Goal: Task Accomplishment & Management: Use online tool/utility

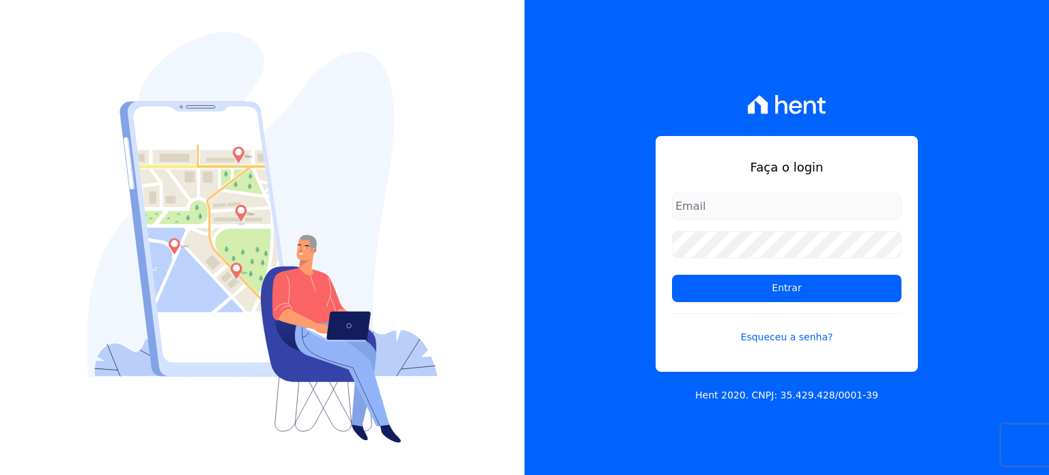
click at [750, 213] on input "email" at bounding box center [786, 206] width 229 height 27
type input "luiz.souza@senziani.com"
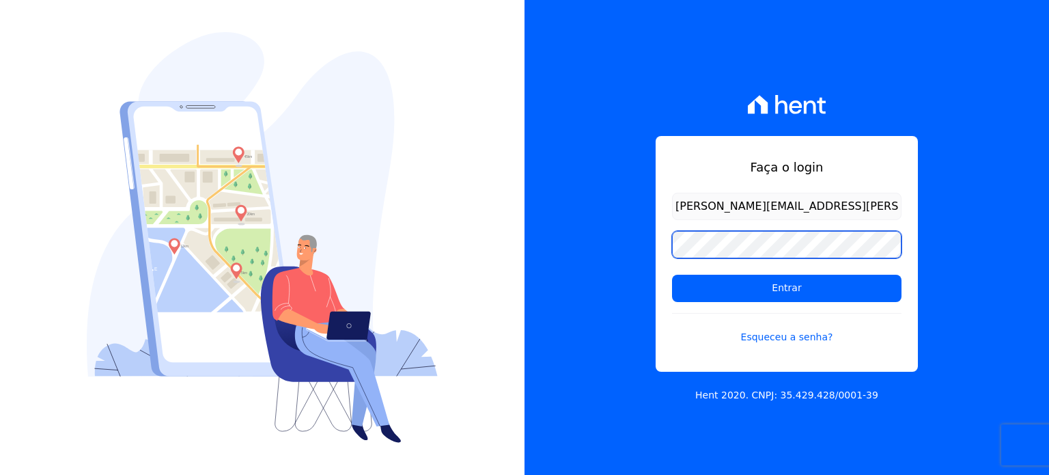
click at [672, 274] on input "Entrar" at bounding box center [786, 287] width 229 height 27
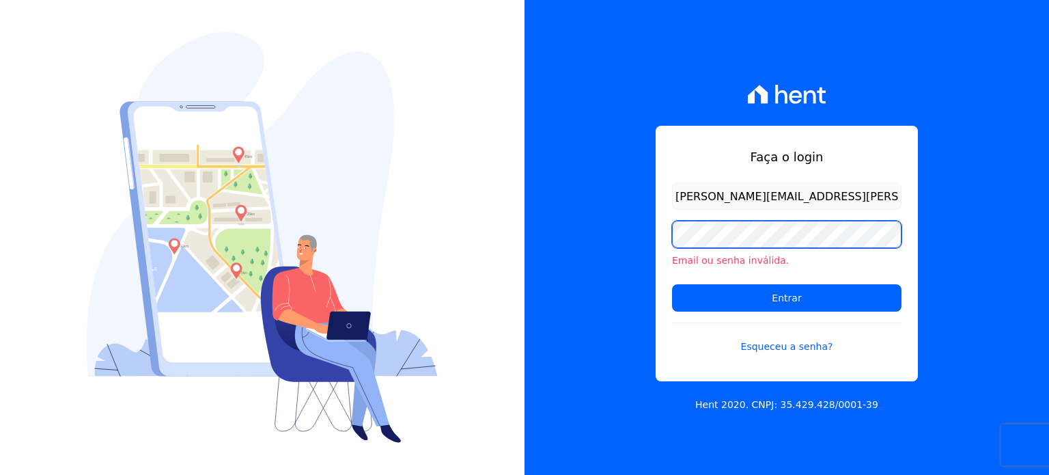
click at [672, 284] on input "Entrar" at bounding box center [786, 297] width 229 height 27
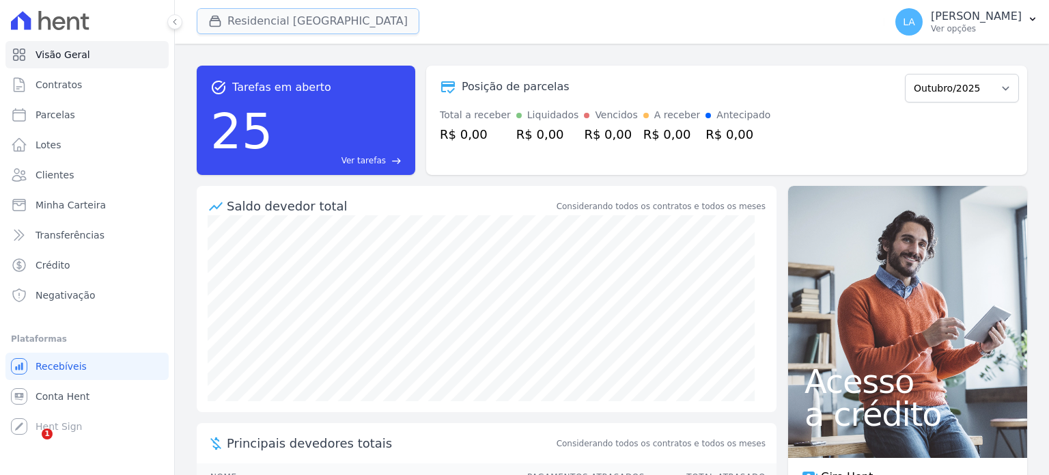
click at [339, 28] on button "Residencial Villa Sardenha" at bounding box center [308, 21] width 223 height 26
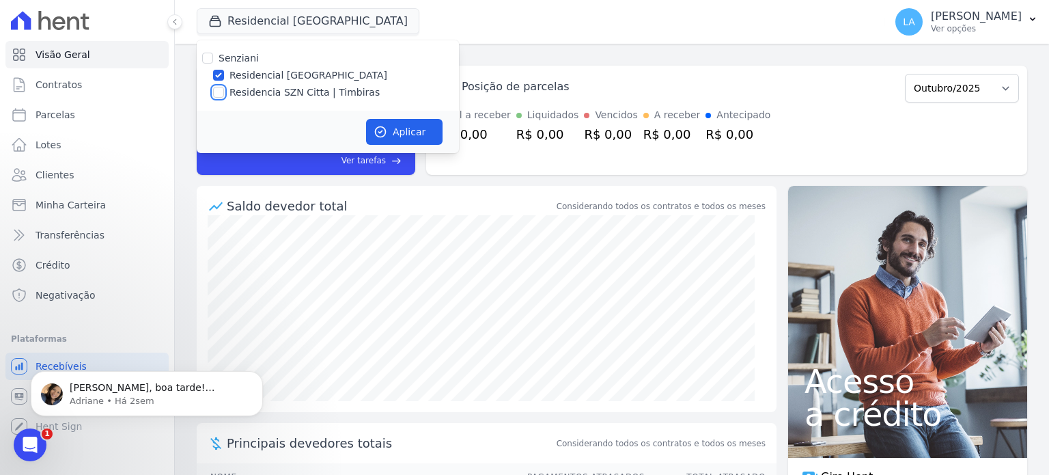
click at [220, 95] on input "Residencia SZN Citta | Timbiras" at bounding box center [218, 92] width 11 height 11
checkbox input "true"
click at [221, 73] on input "Residencial [GEOGRAPHIC_DATA]" at bounding box center [218, 75] width 11 height 11
checkbox input "false"
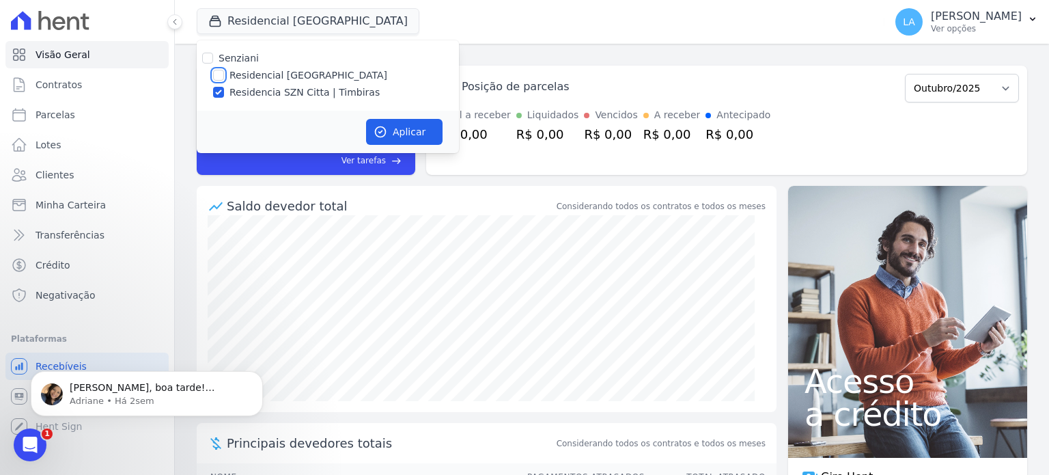
checkbox input "false"
click at [410, 128] on button "Aplicar" at bounding box center [404, 132] width 76 height 26
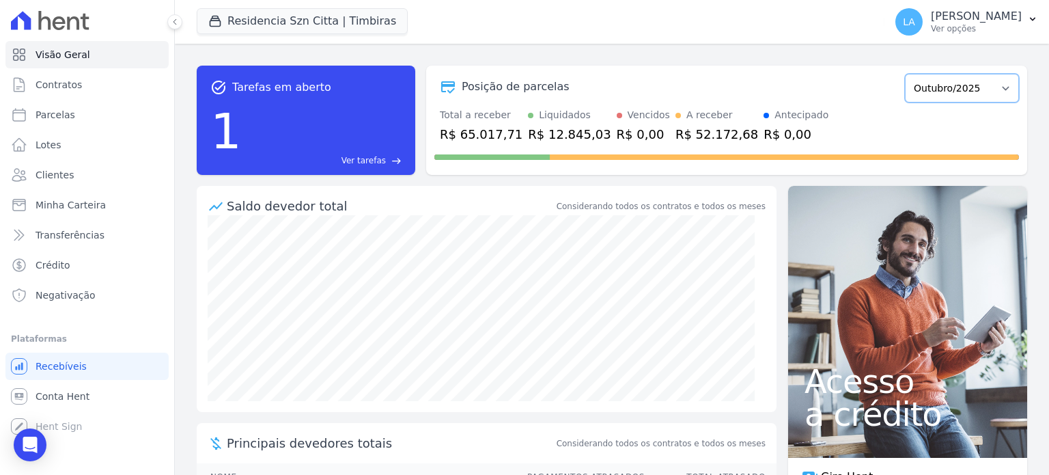
click at [960, 87] on select "Junho/2025 Julho/2025 Agosto/2025 Setembro/2025 Outubro/2025 Novembro/2025 Deze…" at bounding box center [962, 88] width 114 height 29
select select "09/2025"
click at [905, 74] on select "Junho/2025 Julho/2025 Agosto/2025 Setembro/2025 Outubro/2025 Novembro/2025 Deze…" at bounding box center [962, 88] width 114 height 29
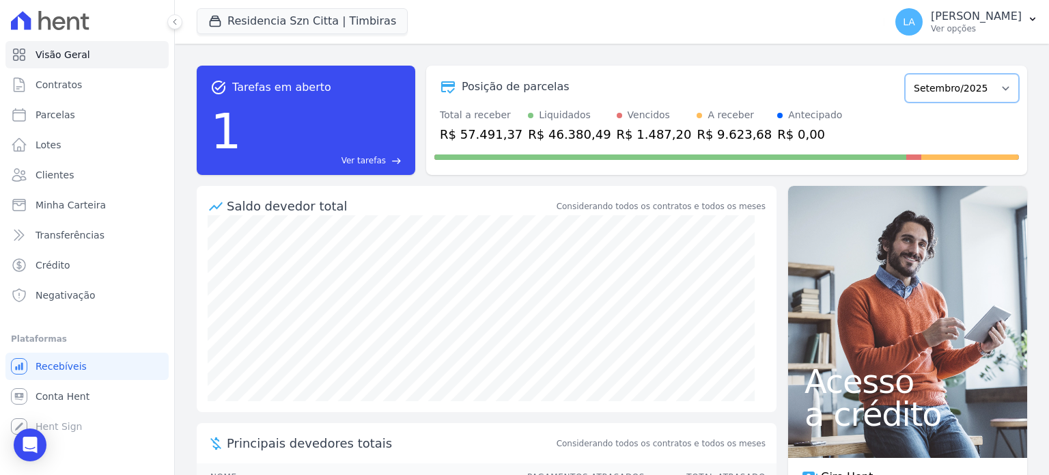
click at [961, 89] on select "Junho/2025 Julho/2025 Agosto/2025 Setembro/2025 Outubro/2025 Novembro/2025 Deze…" at bounding box center [962, 88] width 114 height 29
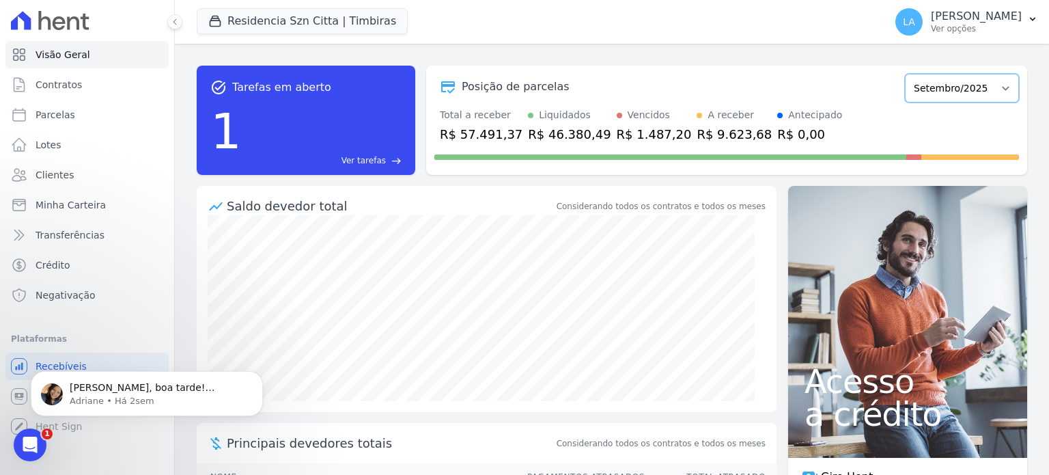
select select "08/2025"
click at [905, 74] on select "Junho/2025 Julho/2025 Agosto/2025 Setembro/2025 Outubro/2025 Novembro/2025 Deze…" at bounding box center [962, 88] width 114 height 29
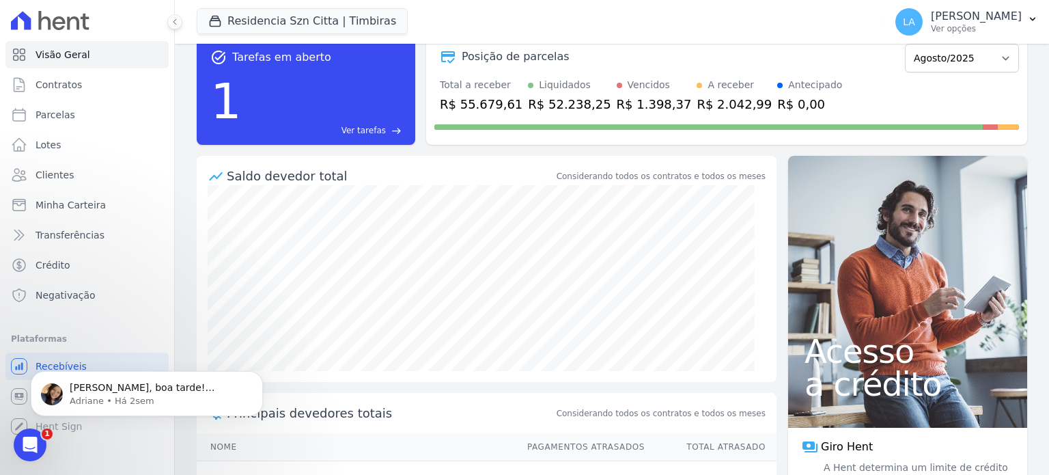
scroll to position [111, 0]
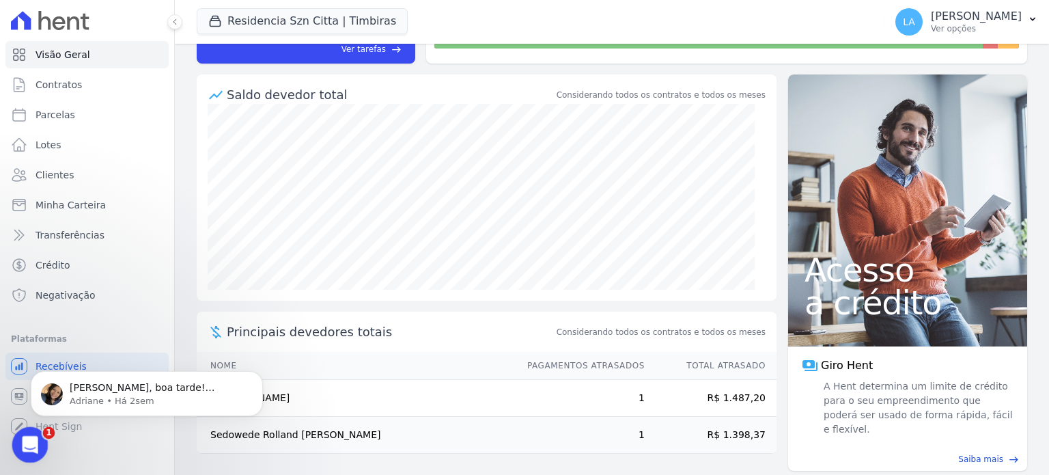
click at [25, 449] on icon "Abertura do Messenger da Intercom" at bounding box center [28, 443] width 23 height 23
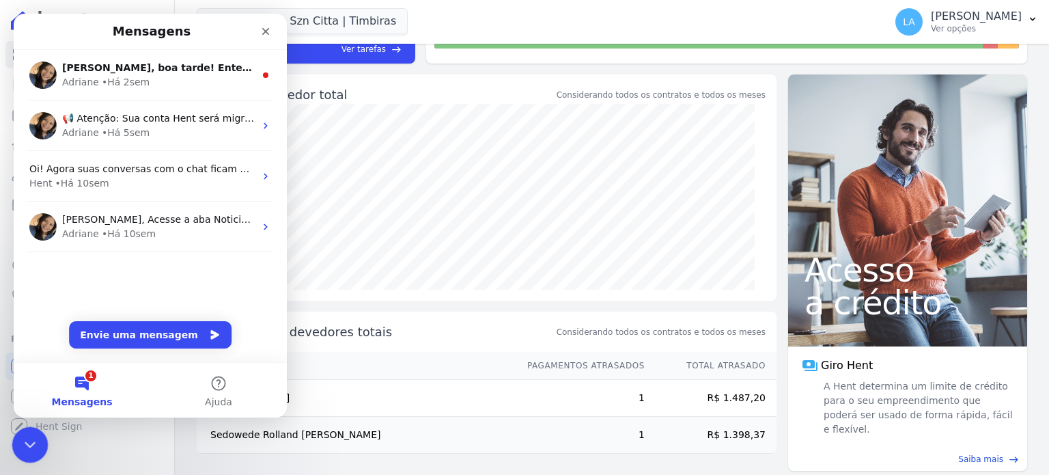
scroll to position [0, 0]
click at [185, 258] on div "Luiz, boa tarde! Entendemos e reconhecemos que o problema vem se estendendo há …" at bounding box center [150, 178] width 273 height 257
click at [268, 32] on icon "Fechar" at bounding box center [265, 31] width 11 height 11
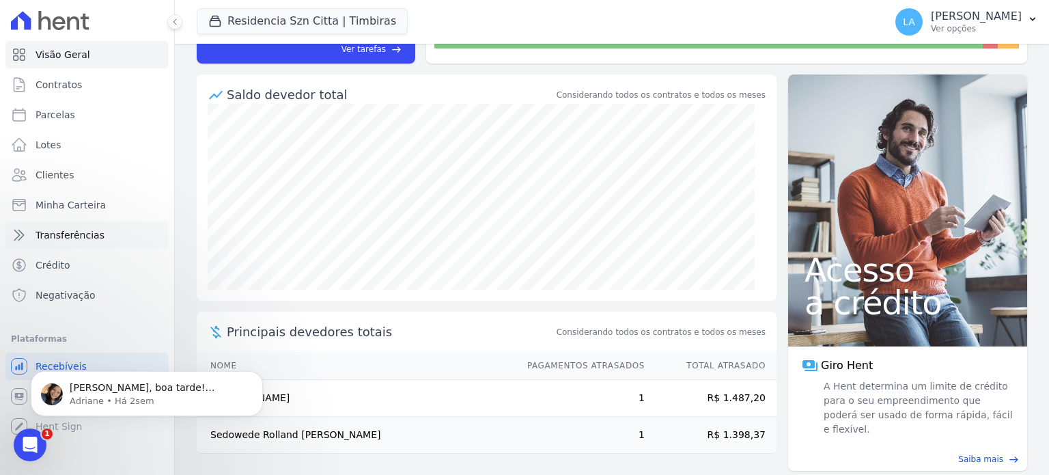
click at [60, 238] on span "Transferências" at bounding box center [70, 235] width 69 height 14
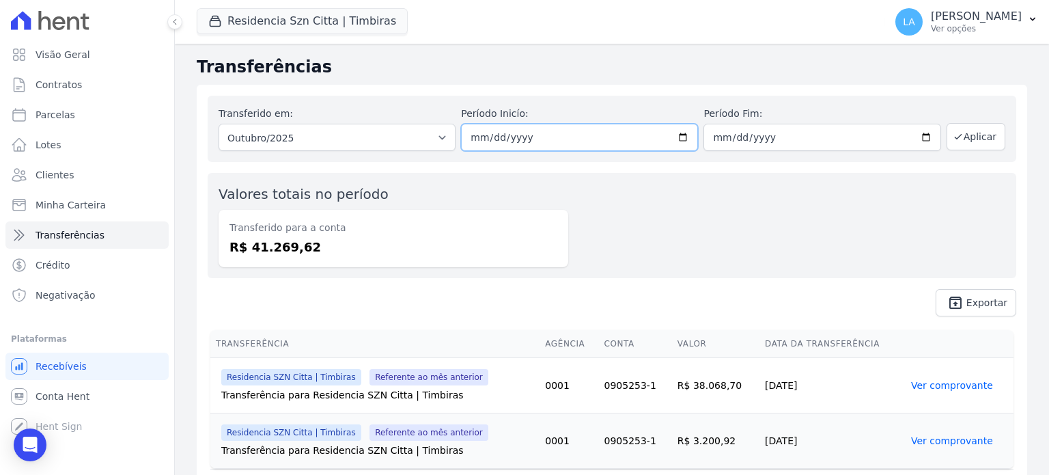
drag, startPoint x: 534, startPoint y: 140, endPoint x: 419, endPoint y: 159, distance: 117.0
click at [419, 159] on div "Transferido em: Todos os meses Agosto/2025 Setembro/2025 Outubro/2025 Outubro/2…" at bounding box center [612, 129] width 808 height 66
click at [483, 142] on input "2025-10-01" at bounding box center [579, 137] width 237 height 27
click at [382, 140] on select "Todos os meses Agosto/2025 Setembro/2025 Outubro/2025 Outubro/2025" at bounding box center [337, 137] width 237 height 27
select select "08/2025"
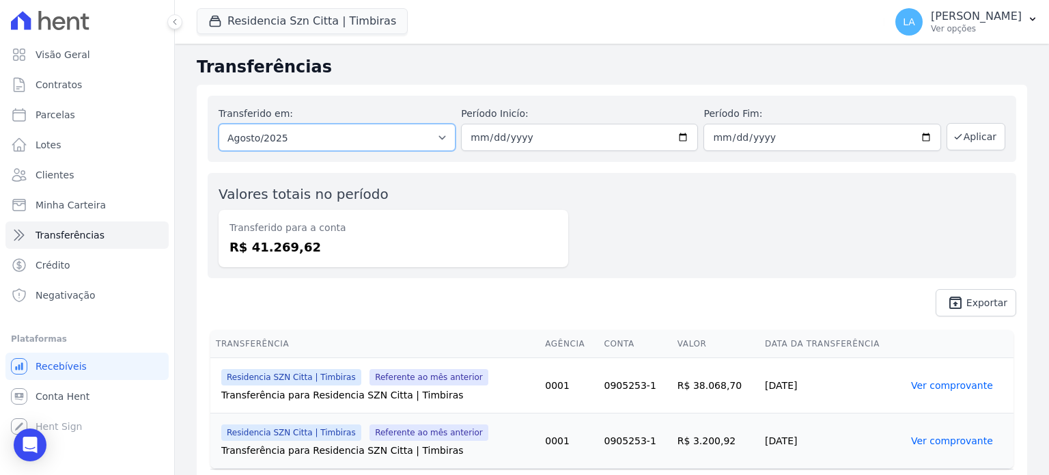
click at [219, 124] on select "Todos os meses Agosto/2025 Setembro/2025 Outubro/2025 Outubro/2025" at bounding box center [337, 137] width 237 height 27
click at [466, 135] on input "date" at bounding box center [579, 137] width 237 height 27
type input "2025-08-01"
type input "2025-08-31"
click at [975, 137] on button "Aplicar" at bounding box center [975, 136] width 59 height 27
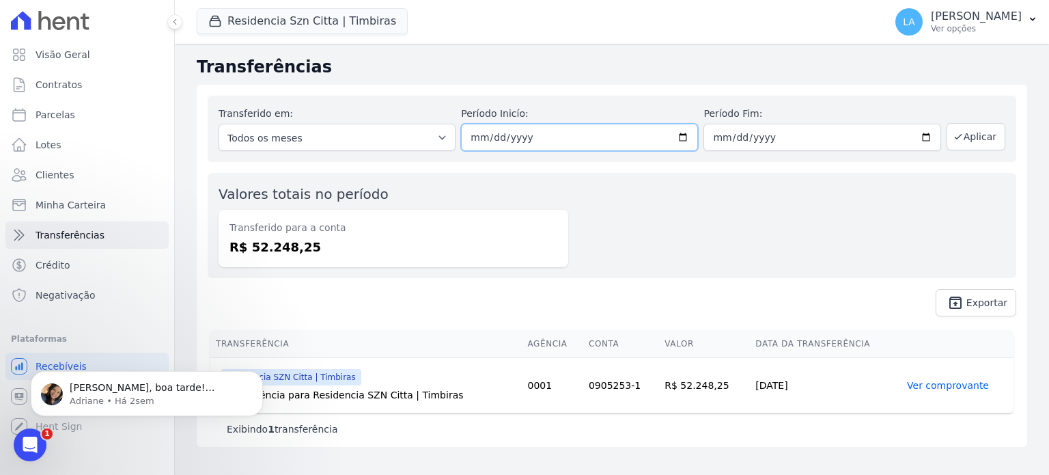
drag, startPoint x: 524, startPoint y: 140, endPoint x: 518, endPoint y: 131, distance: 10.8
click at [516, 132] on input "[DATE]" at bounding box center [579, 137] width 237 height 27
type input "[DATE]"
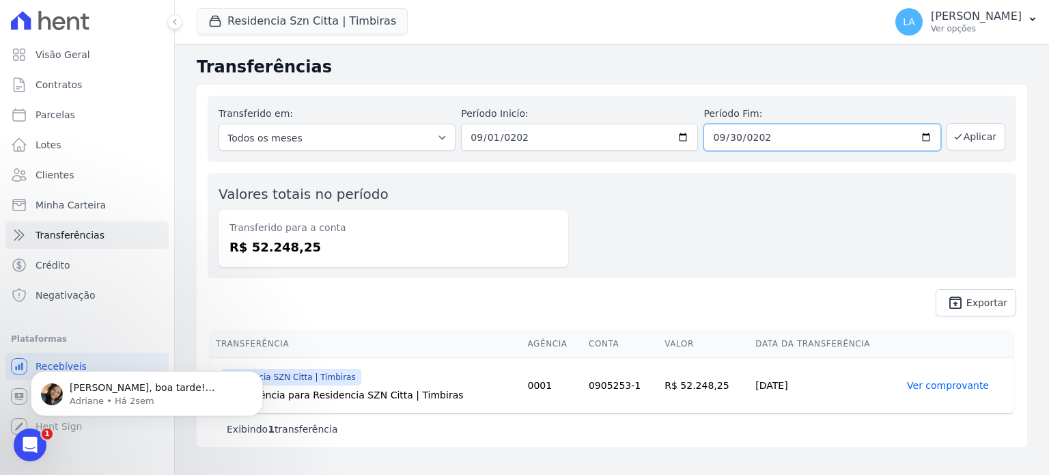
type input "[DATE]"
click at [988, 141] on button "Aplicar" at bounding box center [975, 136] width 59 height 27
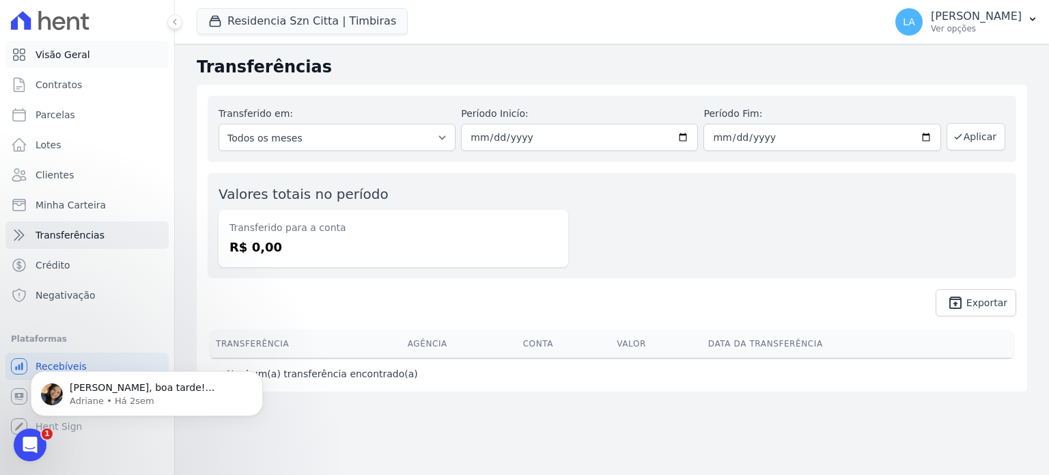
click at [78, 64] on link "Visão Geral" at bounding box center [86, 54] width 163 height 27
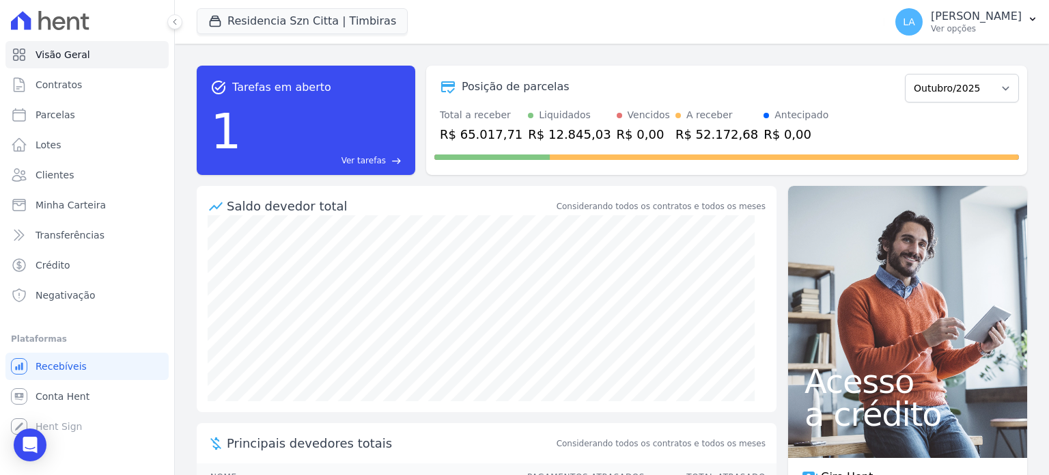
scroll to position [4, 0]
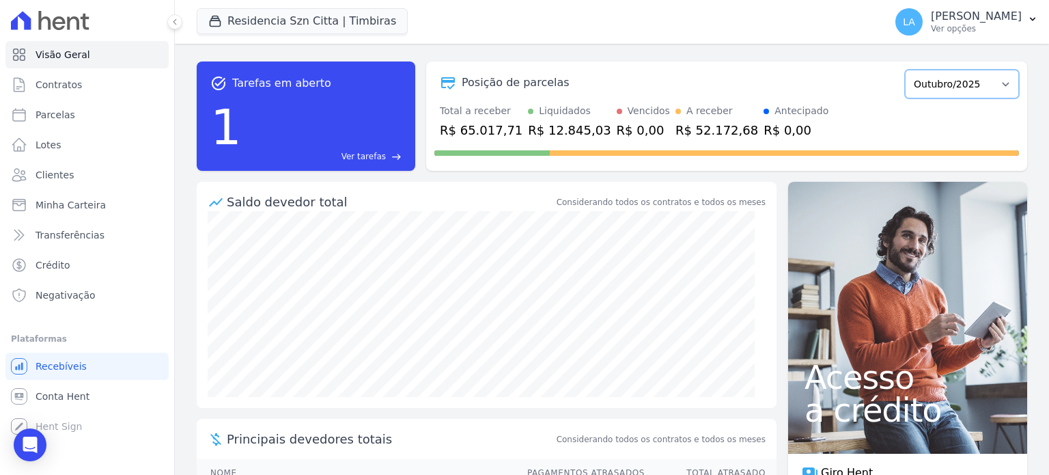
click at [998, 84] on select "Junho/2025 Julho/2025 Agosto/2025 Setembro/2025 Outubro/2025 Novembro/2025 Deze…" at bounding box center [962, 84] width 114 height 29
select select "08/2025"
click at [905, 70] on select "Junho/2025 Julho/2025 Agosto/2025 Setembro/2025 Outubro/2025 Novembro/2025 Deze…" at bounding box center [962, 84] width 114 height 29
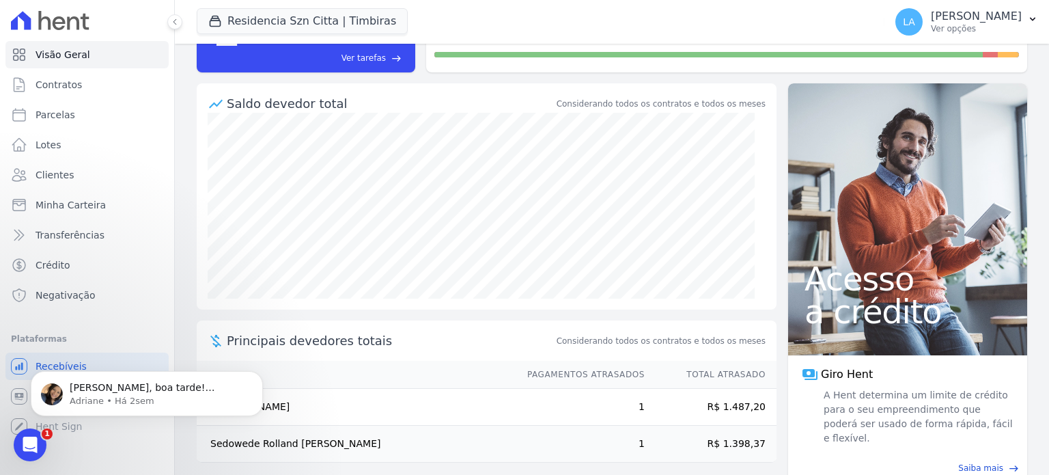
scroll to position [111, 0]
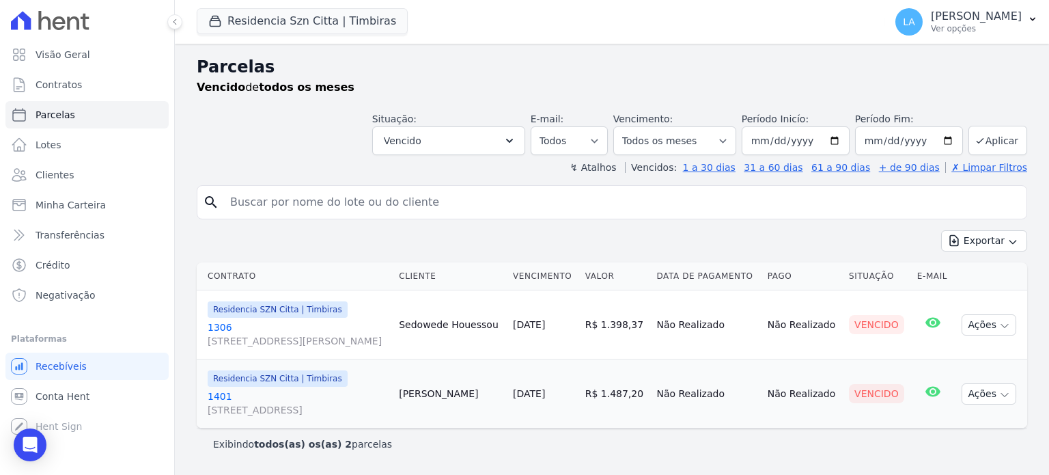
select select
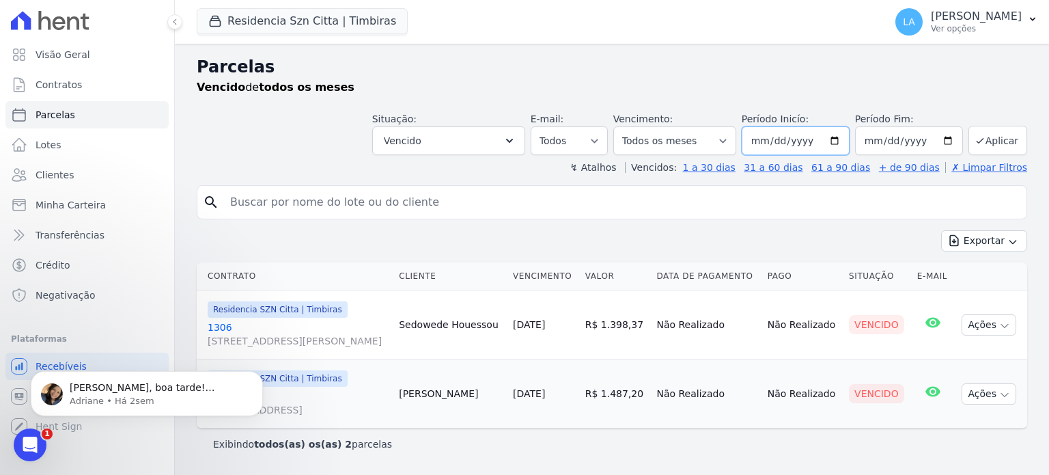
click at [761, 126] on input "[DATE]" at bounding box center [796, 140] width 108 height 29
type input "[DATE]"
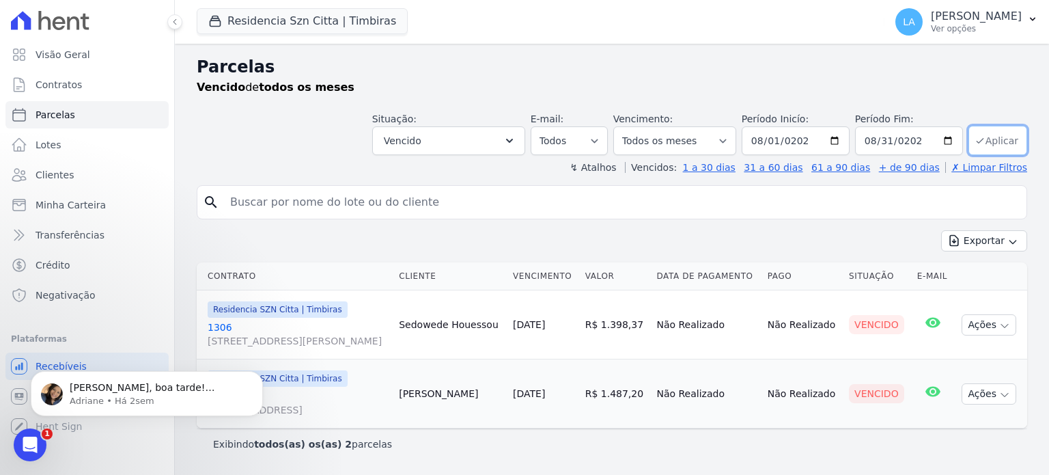
click at [991, 126] on button "Aplicar" at bounding box center [997, 140] width 59 height 29
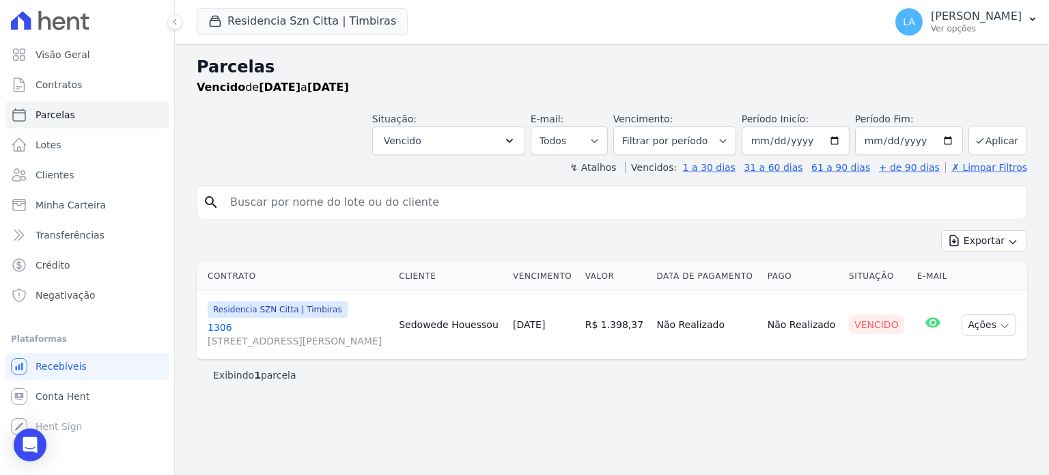
select select
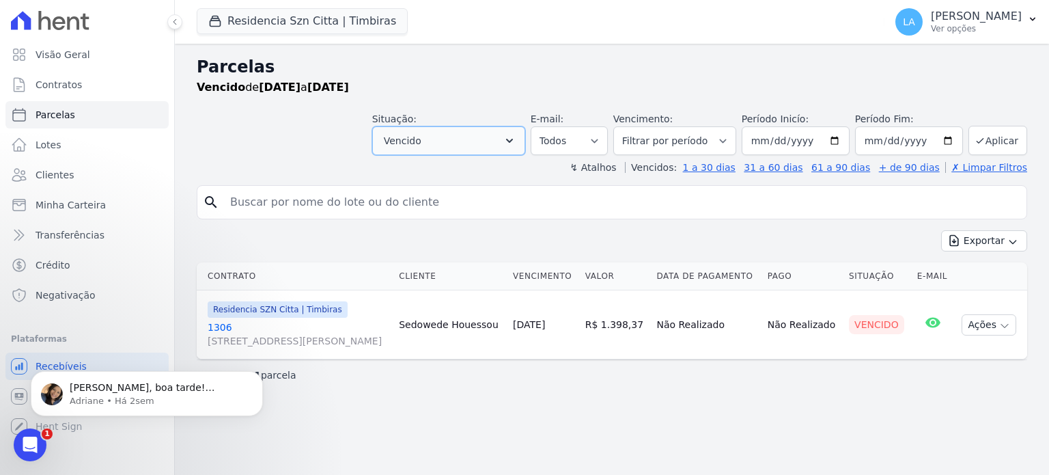
click at [462, 144] on button "Vencido" at bounding box center [448, 140] width 153 height 29
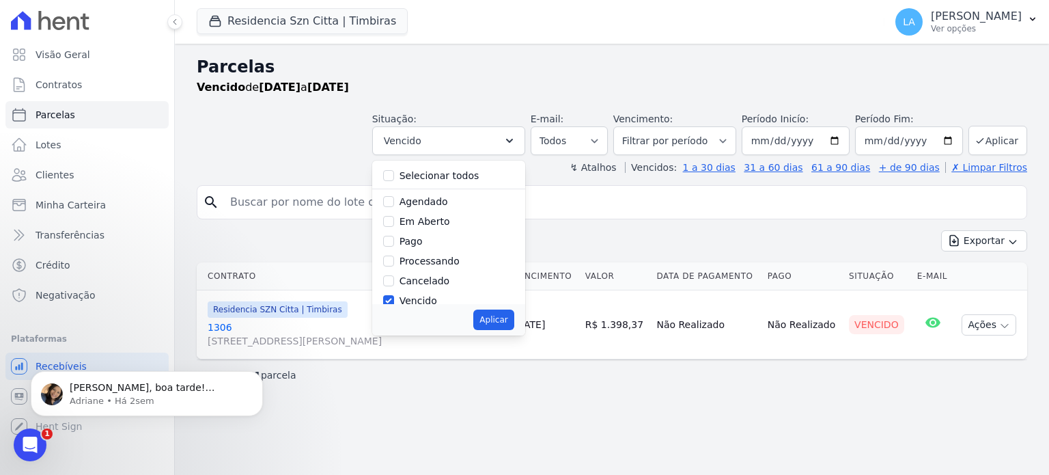
click at [415, 182] on div "Selecionar todos" at bounding box center [448, 176] width 131 height 20
click at [394, 175] on input "Selecionar todos" at bounding box center [388, 175] width 11 height 11
checkbox input "true"
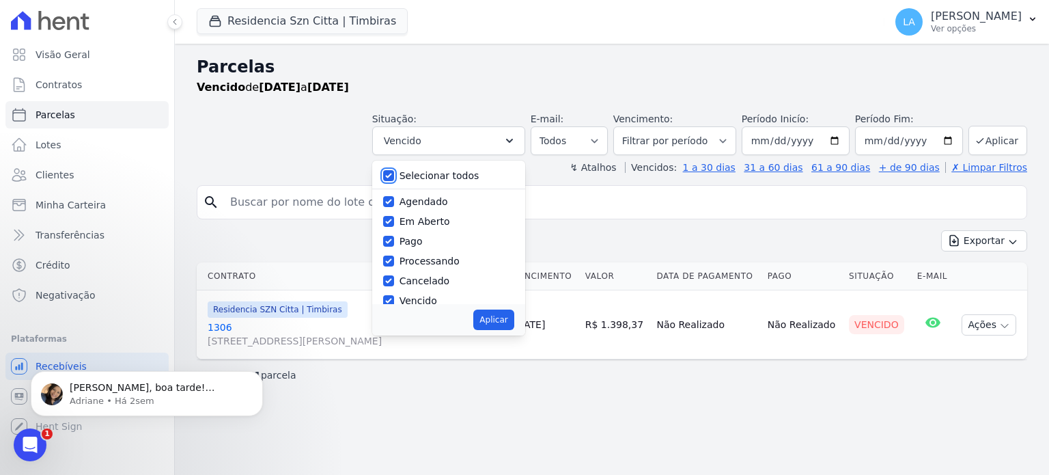
checkbox input "true"
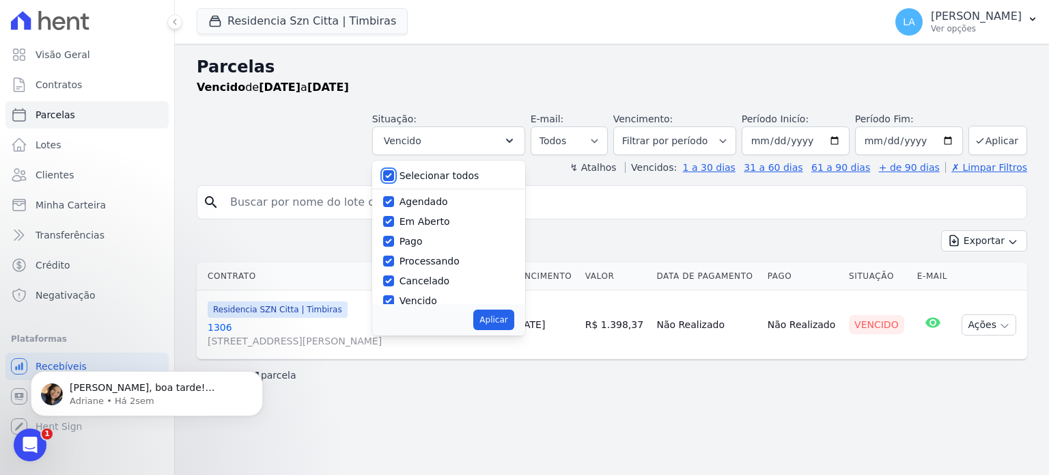
checkbox input "true"
click at [513, 323] on button "Aplicar" at bounding box center [493, 319] width 40 height 20
select select "scheduled"
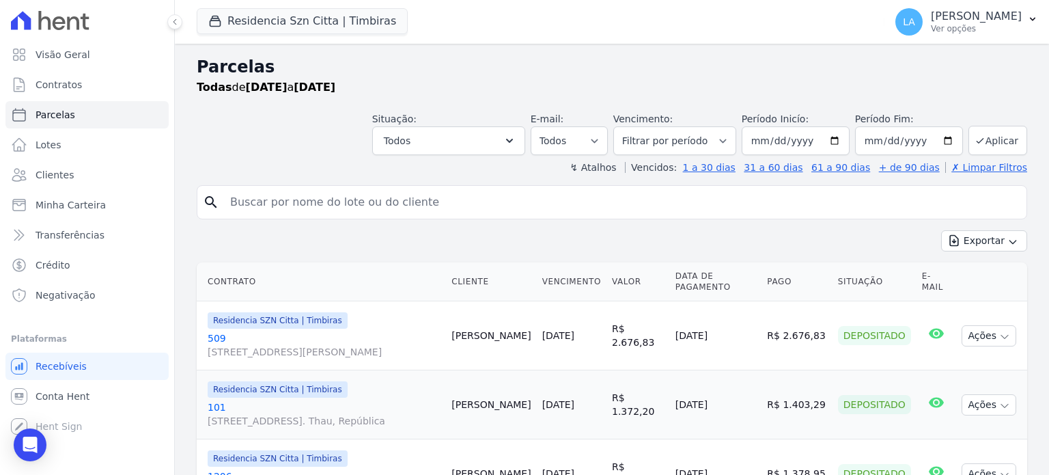
select select
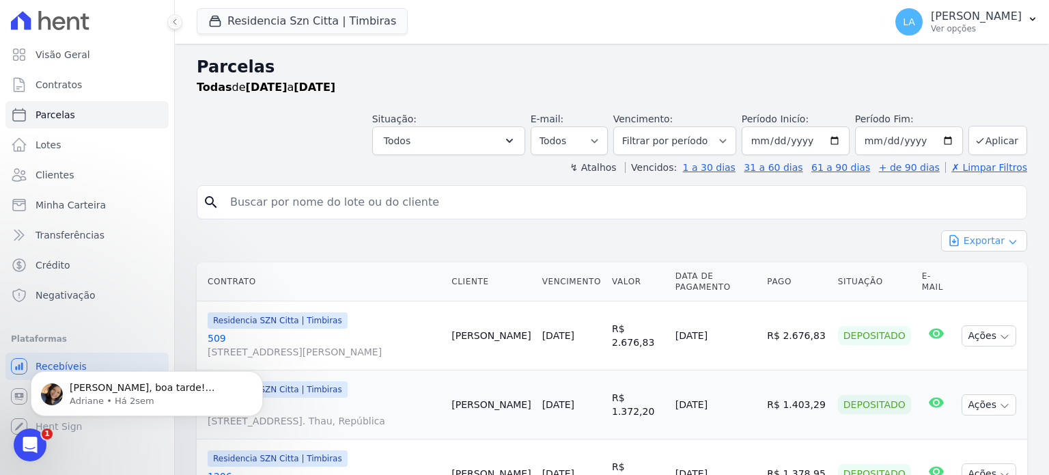
click at [971, 244] on button "Exportar" at bounding box center [984, 240] width 86 height 21
click at [976, 300] on span "Exportar CSV" at bounding box center [982, 297] width 72 height 14
click at [645, 211] on input "search" at bounding box center [621, 201] width 799 height 27
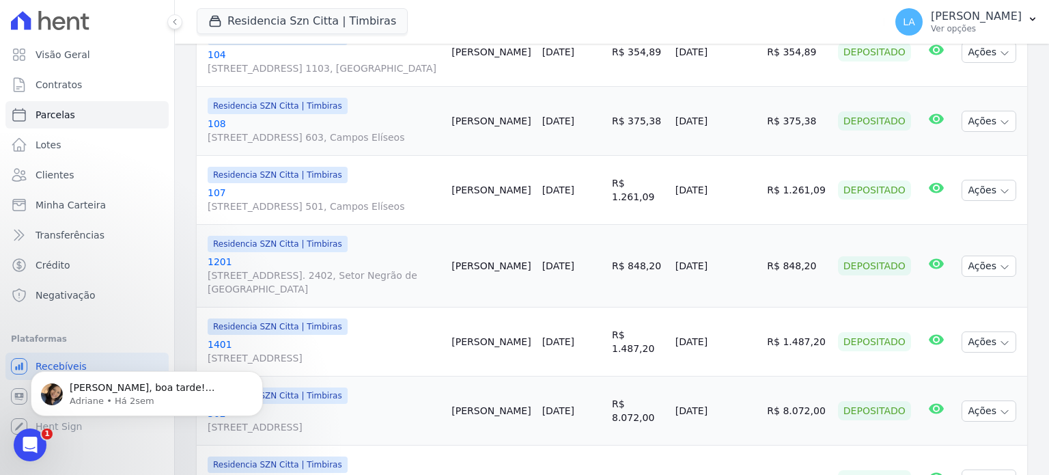
scroll to position [1674, 0]
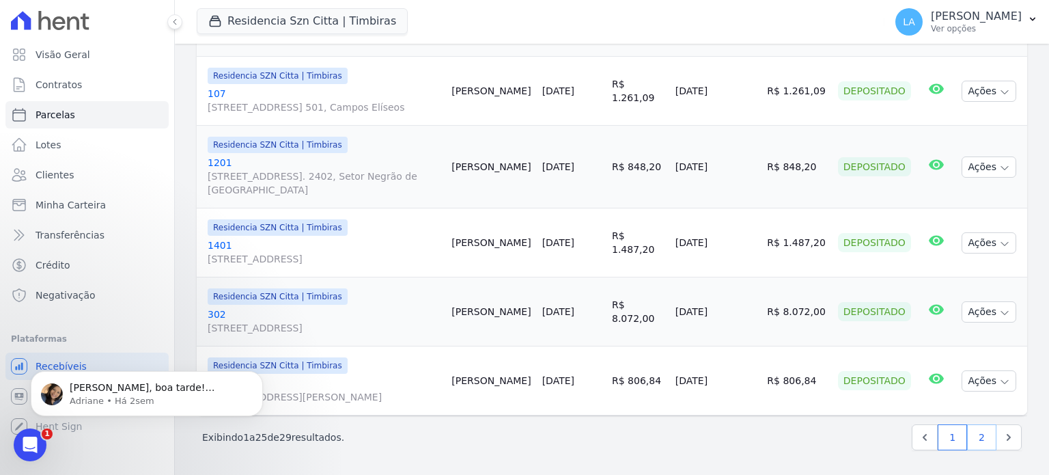
click at [969, 442] on link "2" at bounding box center [981, 437] width 29 height 26
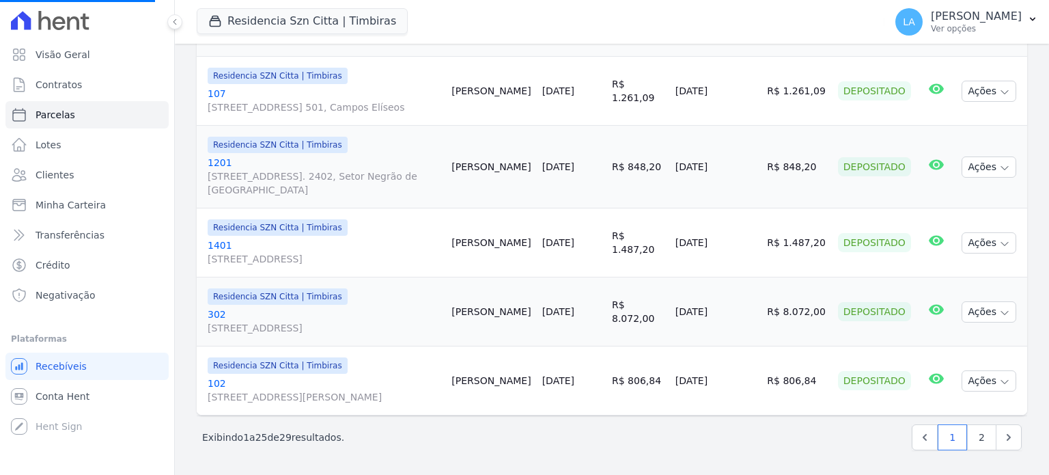
select select
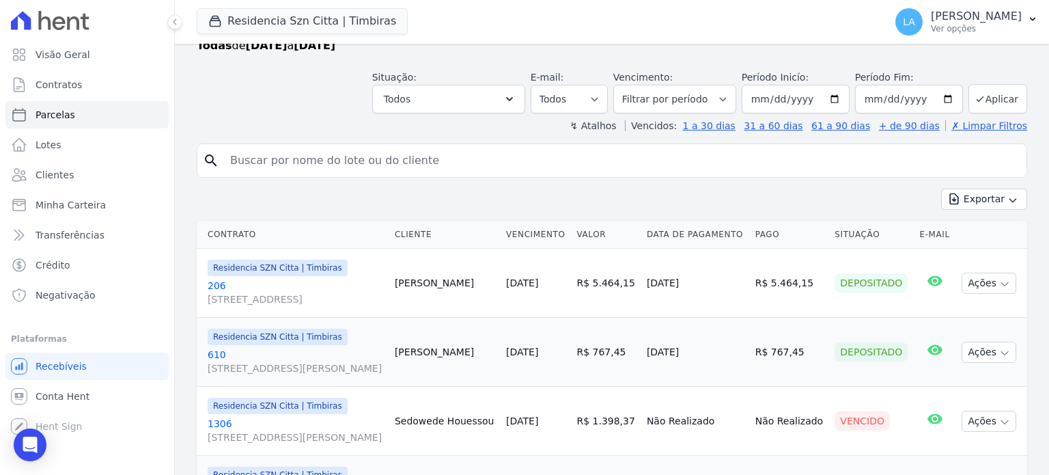
scroll to position [137, 0]
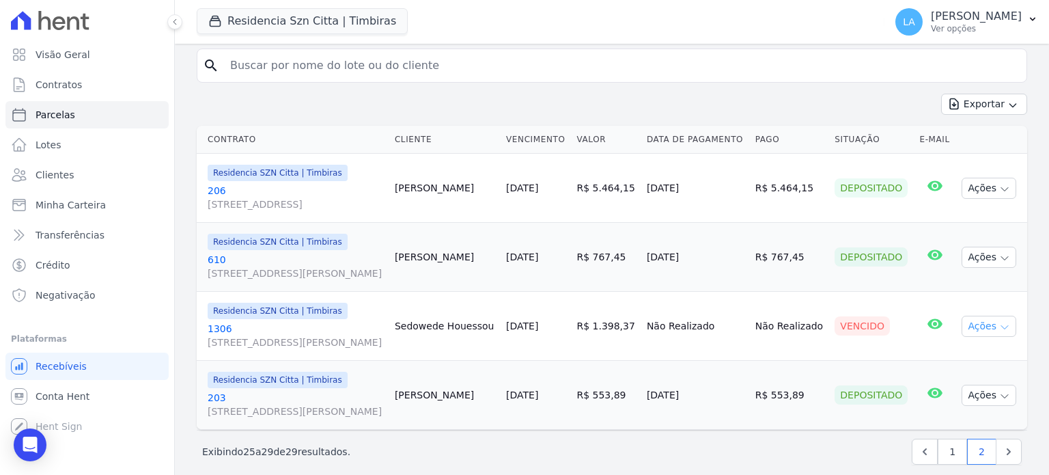
click at [999, 333] on icon "button" at bounding box center [1004, 327] width 11 height 11
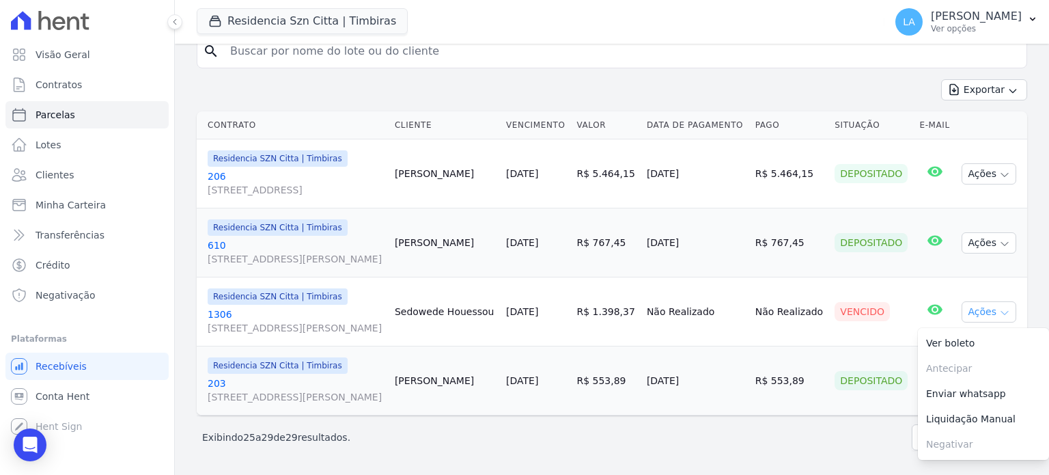
scroll to position [173, 0]
click at [999, 307] on icon "button" at bounding box center [1004, 312] width 11 height 11
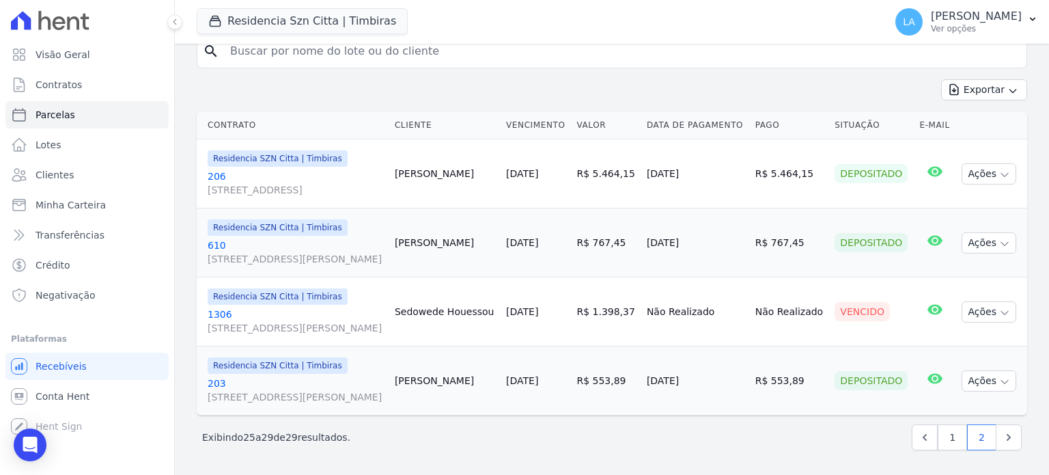
drag, startPoint x: 636, startPoint y: 181, endPoint x: 619, endPoint y: 182, distance: 17.1
click at [619, 182] on td "R$ 5.464,15" at bounding box center [606, 173] width 70 height 69
drag, startPoint x: 640, startPoint y: 242, endPoint x: 655, endPoint y: 305, distance: 64.6
click at [628, 246] on td "R$ 767,45" at bounding box center [606, 242] width 70 height 69
drag, startPoint x: 658, startPoint y: 311, endPoint x: 619, endPoint y: 322, distance: 40.4
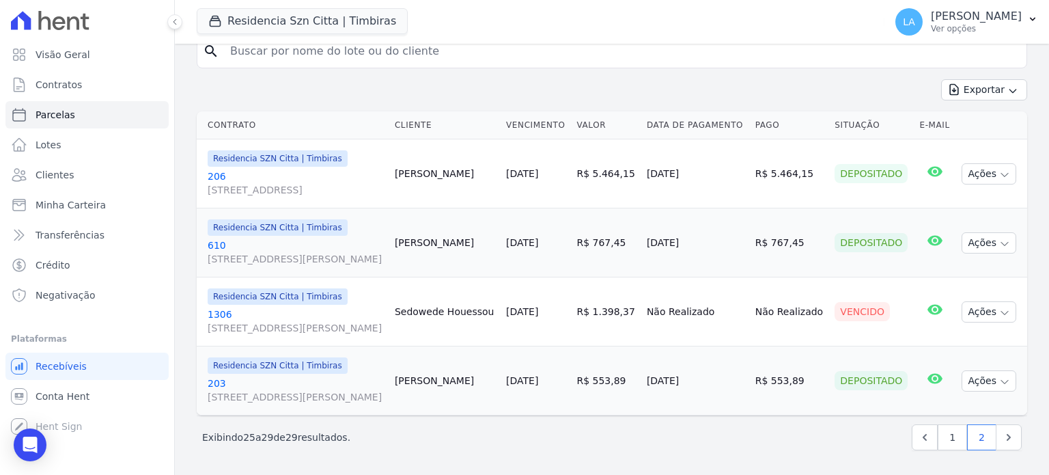
click at [619, 322] on td "R$ 1.398,37" at bounding box center [606, 311] width 70 height 69
drag, startPoint x: 665, startPoint y: 378, endPoint x: 639, endPoint y: 354, distance: 34.8
click at [629, 389] on td "R$ 553,89" at bounding box center [606, 380] width 70 height 69
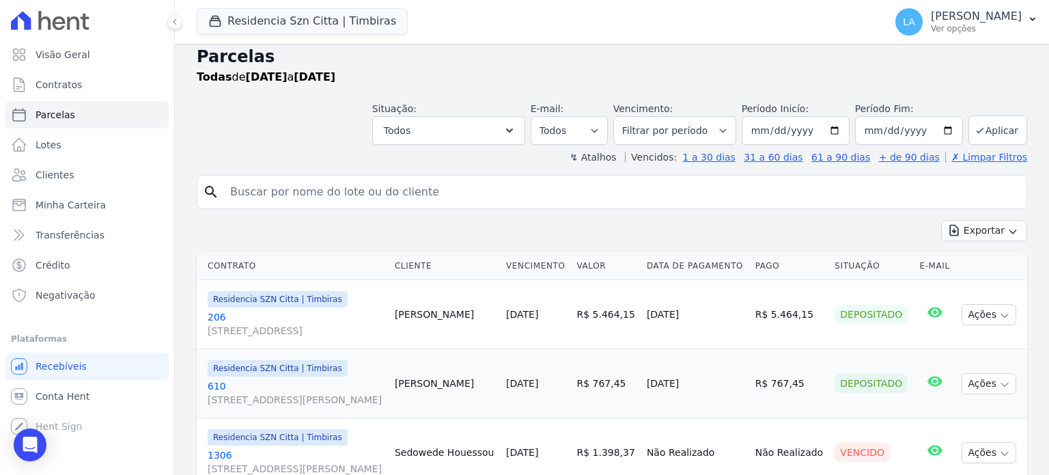
scroll to position [0, 0]
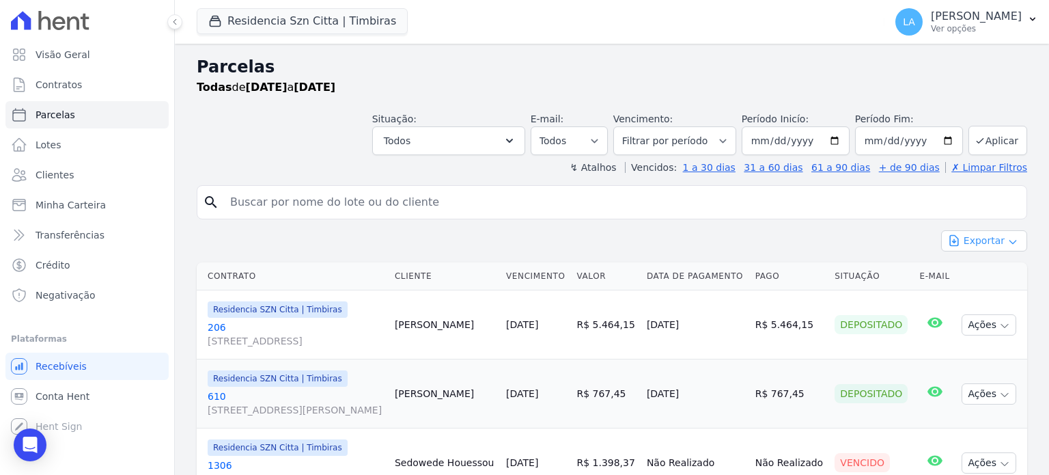
click at [966, 241] on button "Exportar" at bounding box center [984, 240] width 86 height 21
click at [972, 275] on span "Exportar PDF" at bounding box center [983, 273] width 72 height 14
click at [62, 55] on span "Visão Geral" at bounding box center [63, 55] width 55 height 14
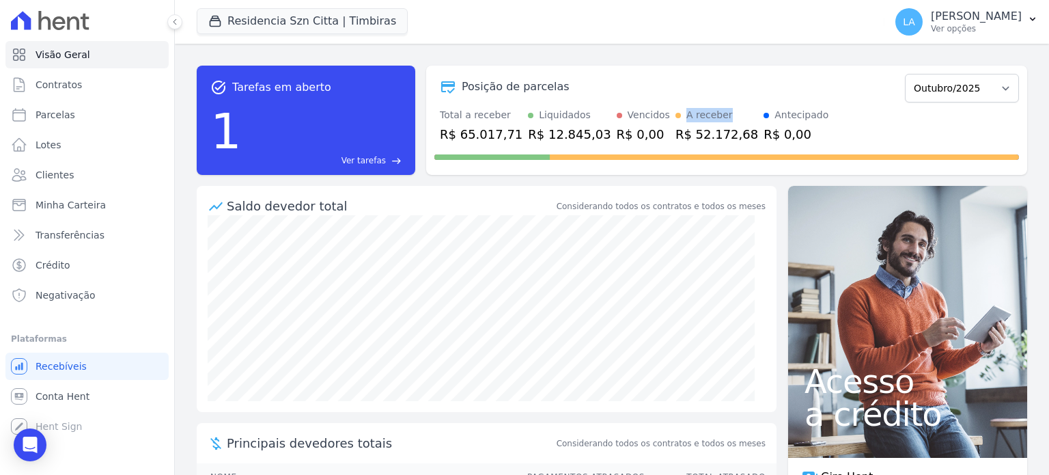
drag, startPoint x: 699, startPoint y: 117, endPoint x: 656, endPoint y: 119, distance: 43.1
click at [675, 119] on div "A receber" at bounding box center [716, 115] width 83 height 14
drag, startPoint x: 585, startPoint y: 136, endPoint x: 552, endPoint y: 135, distance: 32.1
click at [552, 135] on div "Total a receber R$ 65.017,71 Liquidados R$ 12.845,03 Vencidos R$ 0,00 A receber…" at bounding box center [726, 126] width 585 height 36
click at [987, 81] on select "Junho/2025 Julho/2025 Agosto/2025 Setembro/2025 Outubro/2025 Novembro/2025 Deze…" at bounding box center [962, 88] width 114 height 29
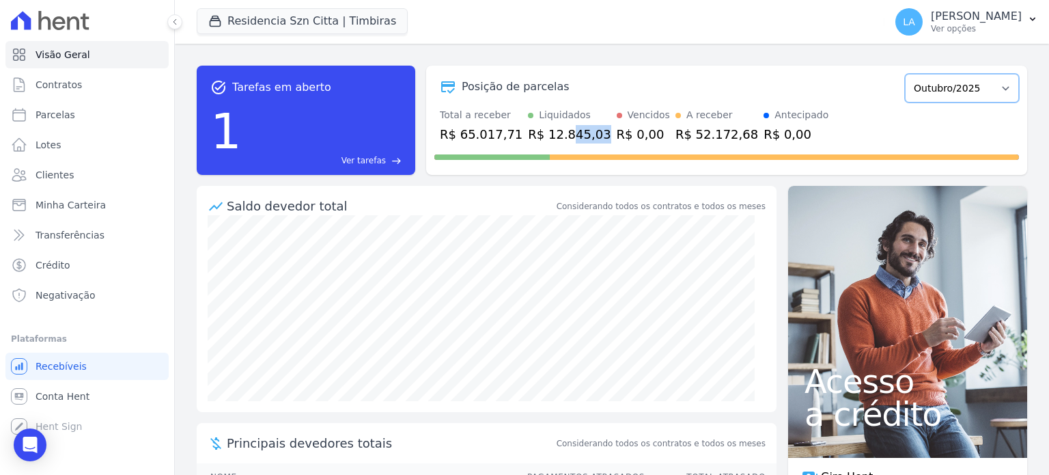
select select "08/2025"
click at [905, 74] on select "Junho/2025 Julho/2025 Agosto/2025 Setembro/2025 Outubro/2025 Novembro/2025 Deze…" at bounding box center [962, 88] width 114 height 29
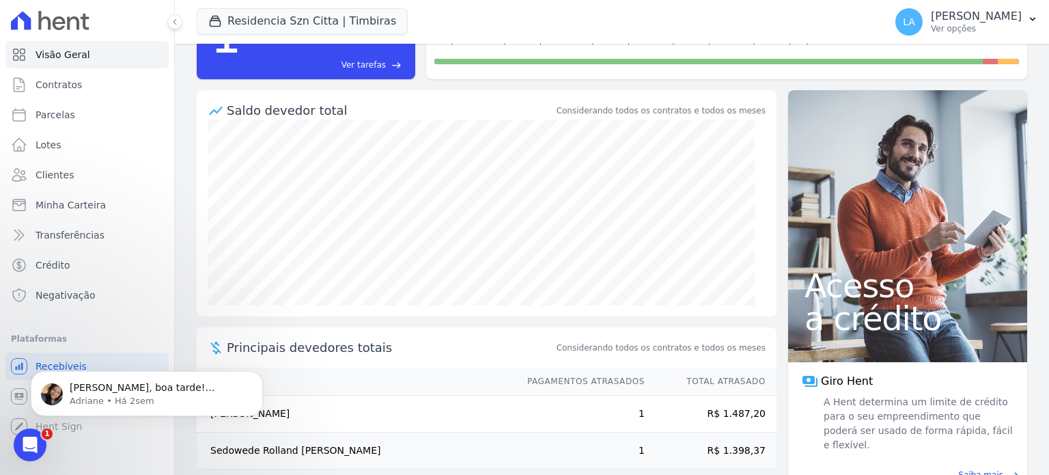
scroll to position [111, 0]
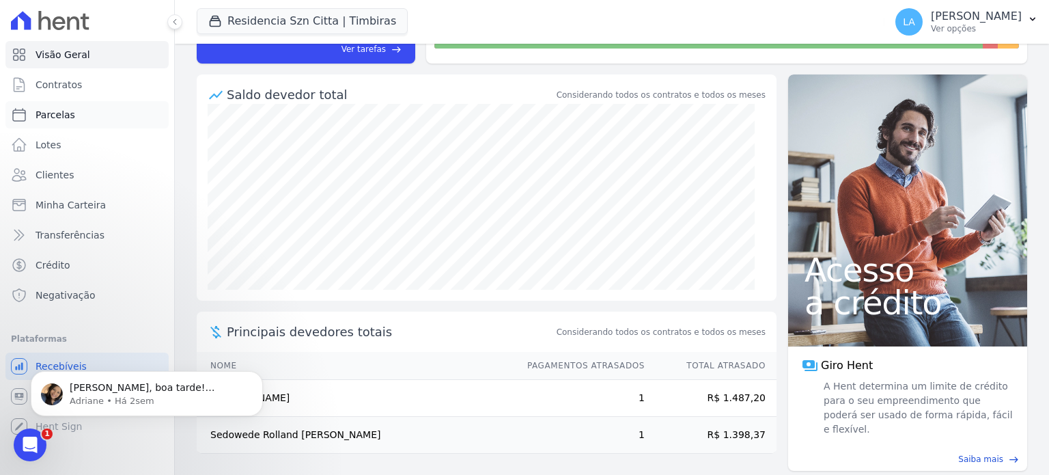
click at [61, 118] on span "Parcelas" at bounding box center [56, 115] width 40 height 14
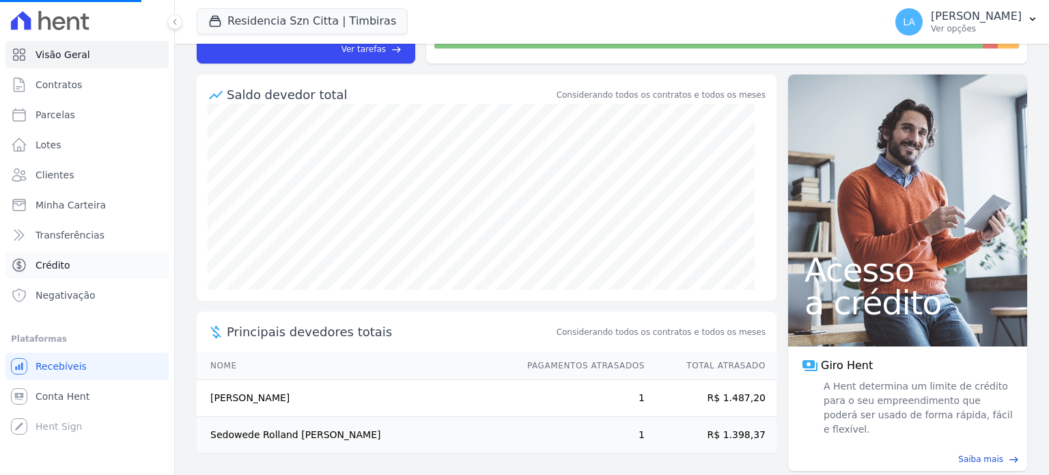
select select
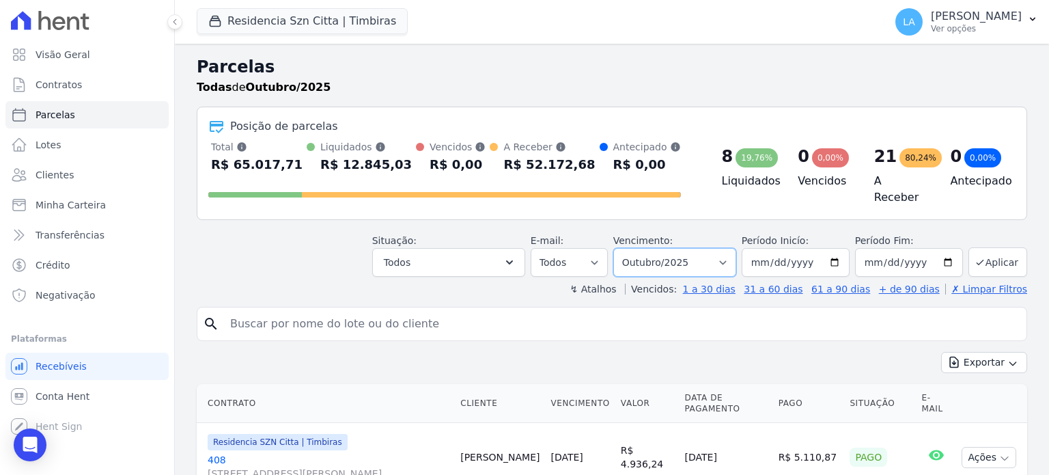
click at [699, 258] on select "Filtrar por período ──────── Todos os meses Junho/2025 Julho/2025 Agosto/2025 S…" at bounding box center [674, 262] width 123 height 29
select select "08/2025"
click at [624, 248] on select "Filtrar por período ──────── Todos os meses Junho/2025 Julho/2025 Agosto/2025 S…" at bounding box center [674, 262] width 123 height 29
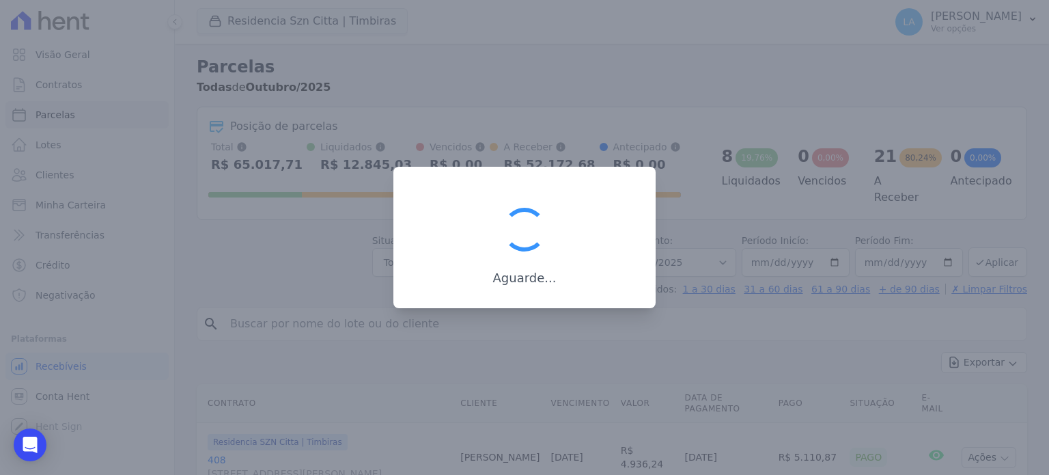
click at [728, 255] on div at bounding box center [524, 237] width 1049 height 475
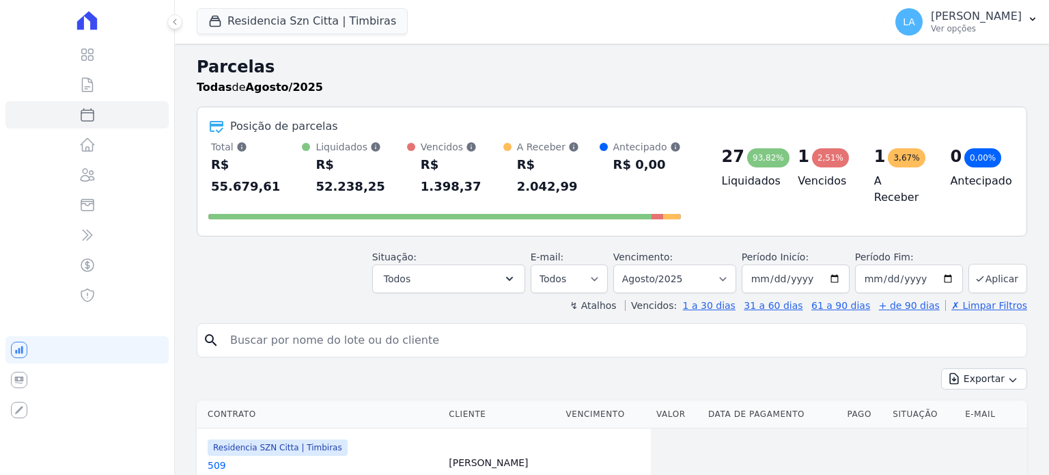
select select
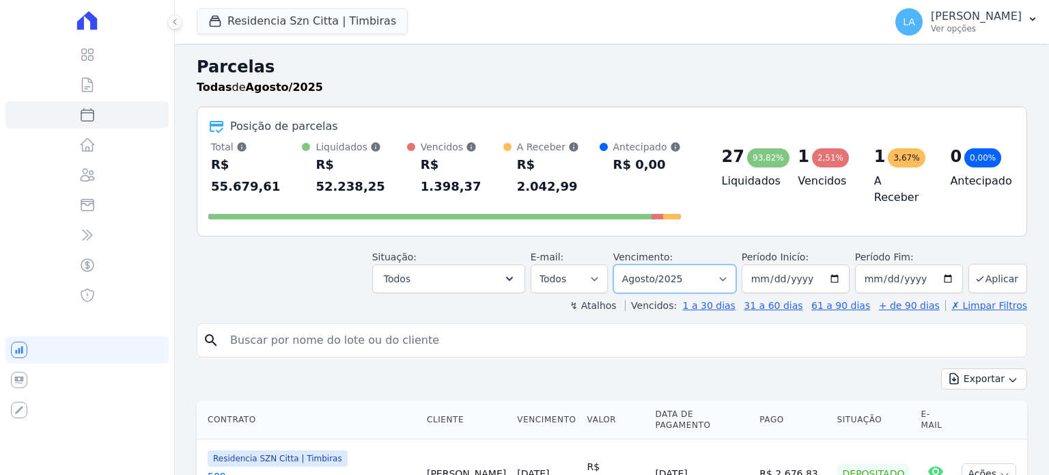
drag, startPoint x: 0, startPoint y: 0, endPoint x: 728, endPoint y: 255, distance: 771.4
click at [728, 264] on select "Filtrar por período ──────── Todos os meses Junho/2025 Julho/2025 Agosto/2025 S…" at bounding box center [674, 278] width 123 height 29
click at [625, 326] on input "search" at bounding box center [621, 339] width 799 height 27
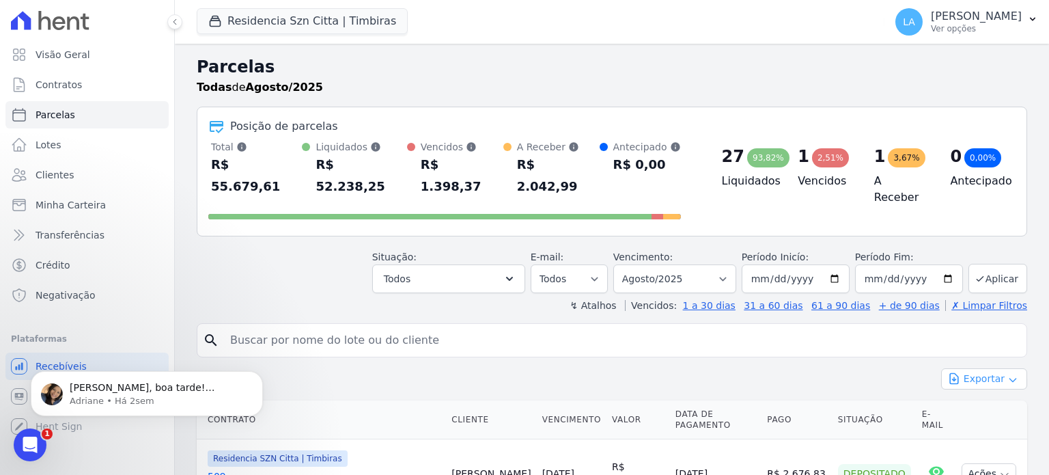
click at [976, 368] on button "Exportar" at bounding box center [984, 378] width 86 height 21
click at [975, 427] on span "Exportar CSV" at bounding box center [982, 434] width 72 height 14
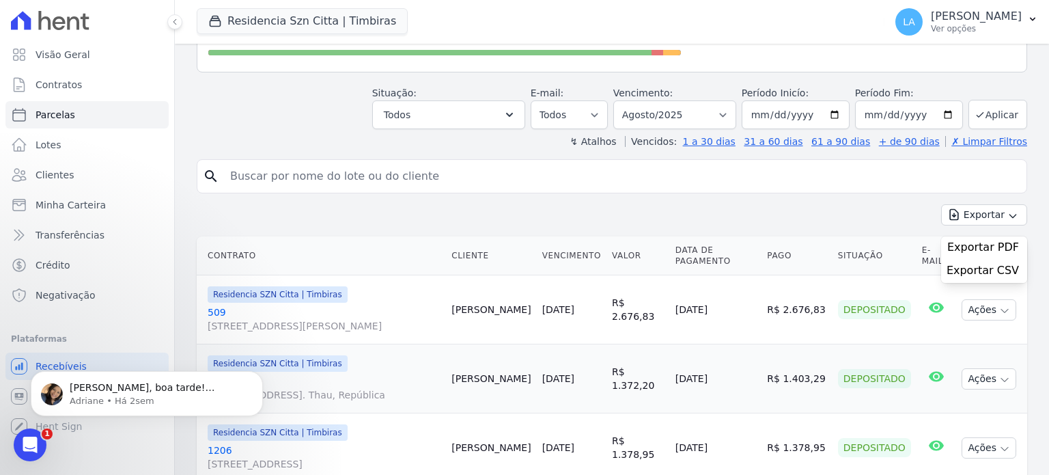
scroll to position [191, 0]
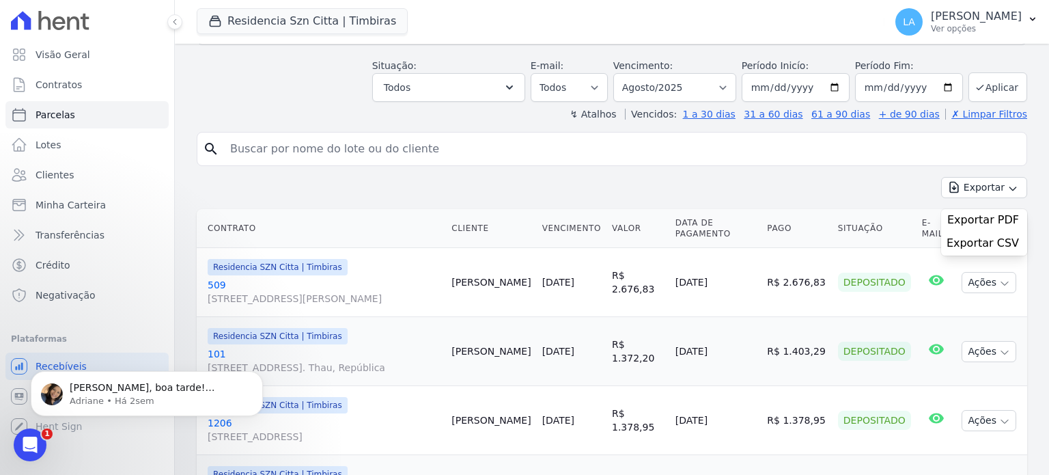
click at [468, 135] on input "search" at bounding box center [621, 148] width 799 height 27
type input "edwi"
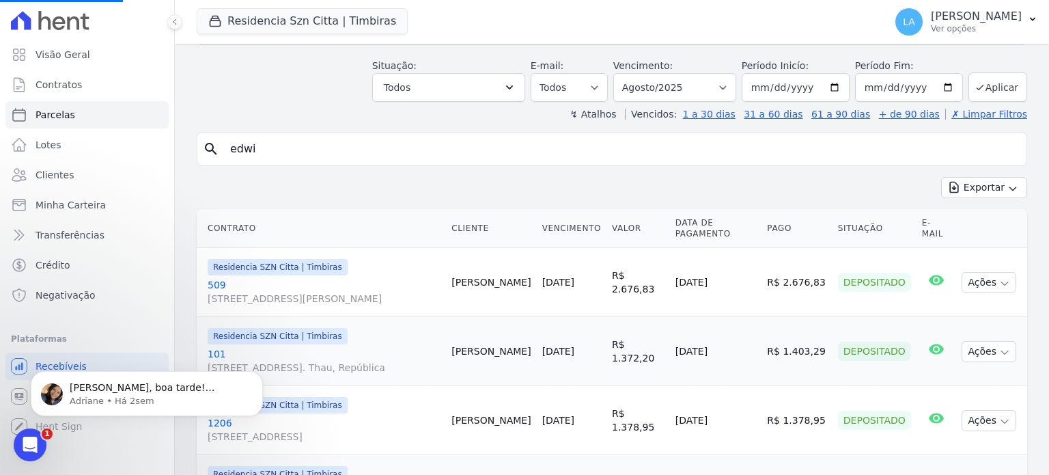
select select
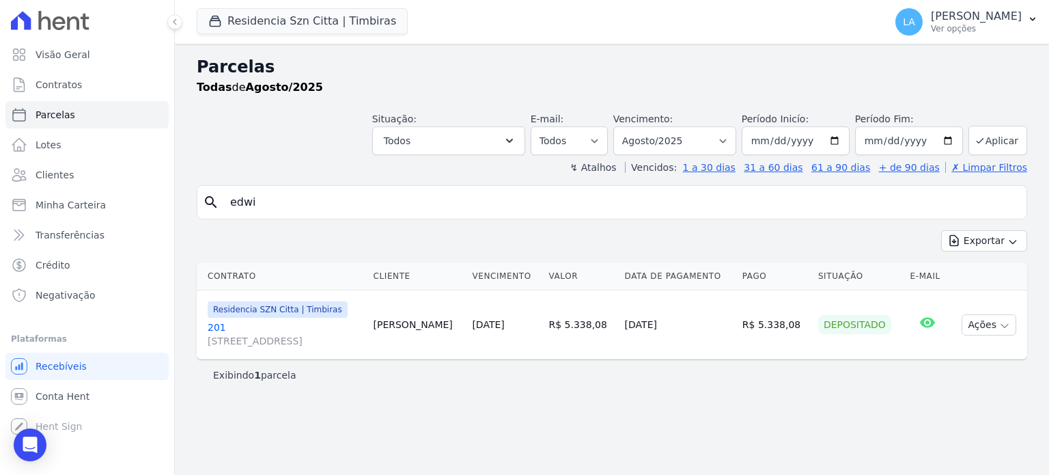
click at [1005, 203] on input "edwi" at bounding box center [621, 201] width 799 height 27
click at [883, 193] on input "search" at bounding box center [621, 201] width 799 height 27
select select
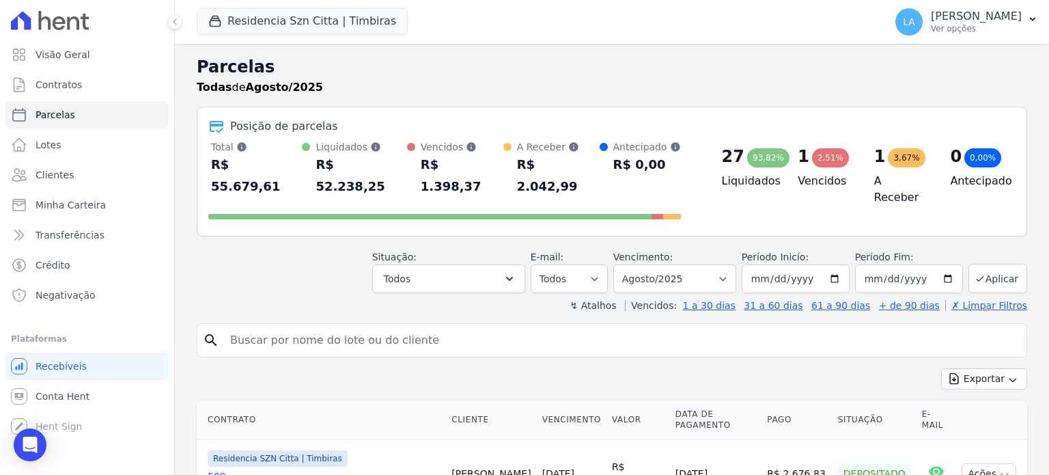
drag, startPoint x: 579, startPoint y: 129, endPoint x: 529, endPoint y: 132, distance: 50.0
drag, startPoint x: 529, startPoint y: 132, endPoint x: 839, endPoint y: 308, distance: 356.2
click at [839, 326] on input "search" at bounding box center [621, 339] width 799 height 27
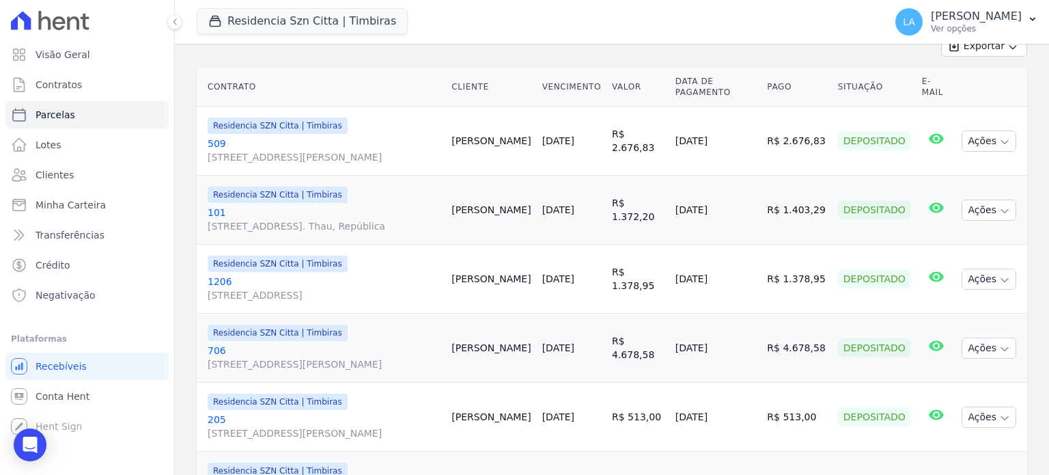
scroll to position [341, 0]
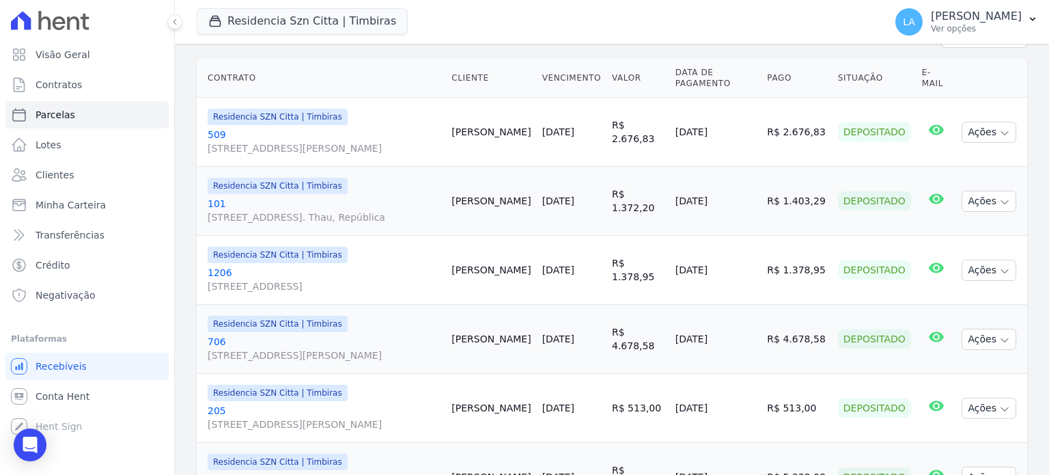
click at [645, 1] on div "Residencia Szn Citta | Timbiras Senziani Residencial Villa Sardenha Residencia …" at bounding box center [538, 21] width 682 height 45
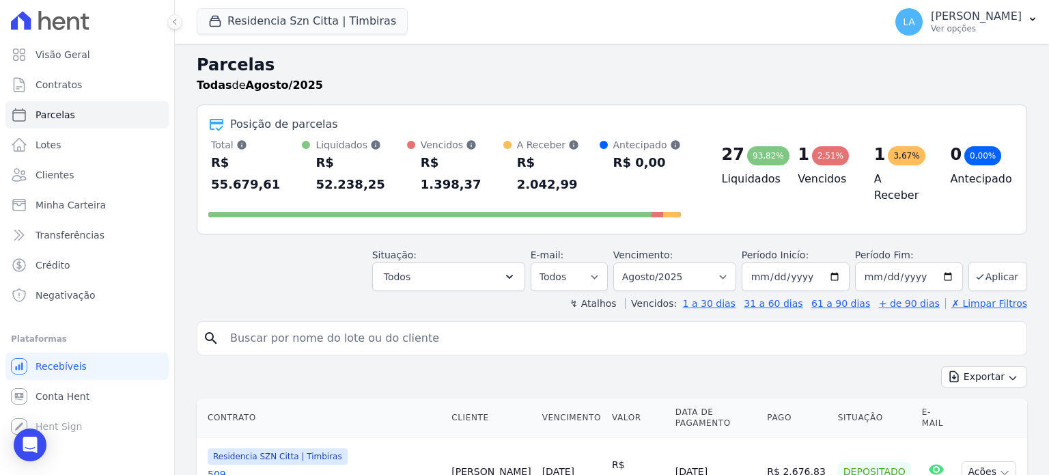
scroll to position [0, 0]
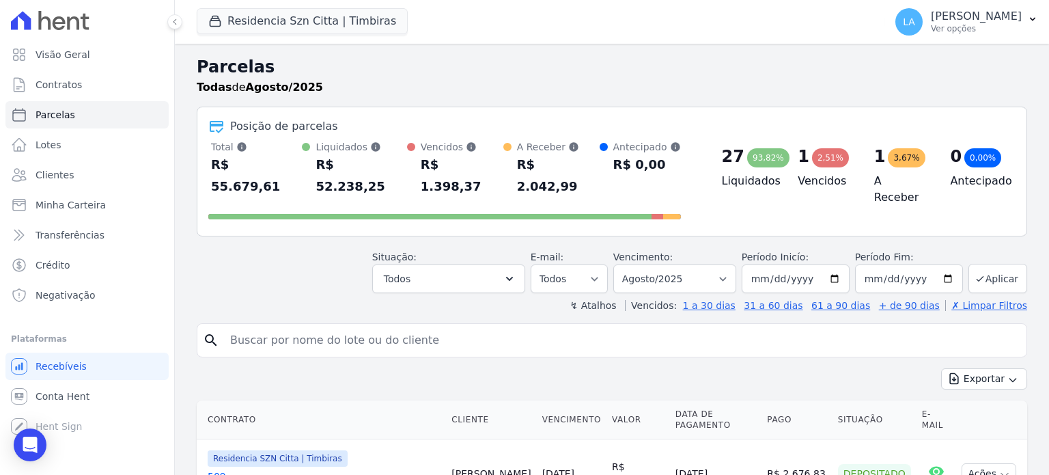
drag, startPoint x: 382, startPoint y: 169, endPoint x: 330, endPoint y: 173, distance: 52.1
click at [330, 173] on div "R$ 52.238,25" at bounding box center [360, 176] width 91 height 44
